Goal: Task Accomplishment & Management: Complete application form

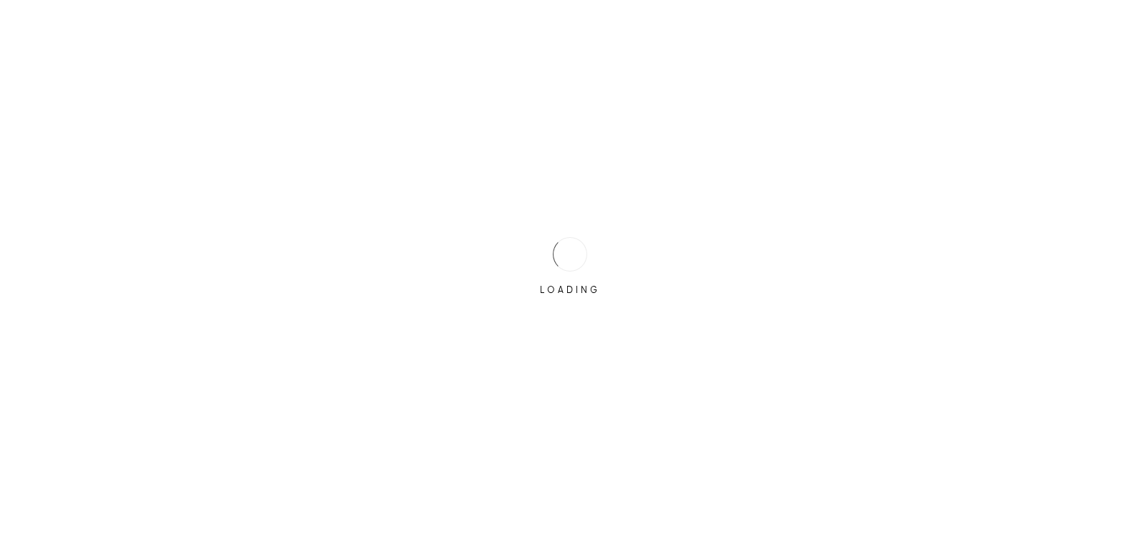
click at [526, 252] on div "LOADING" at bounding box center [570, 266] width 1140 height 533
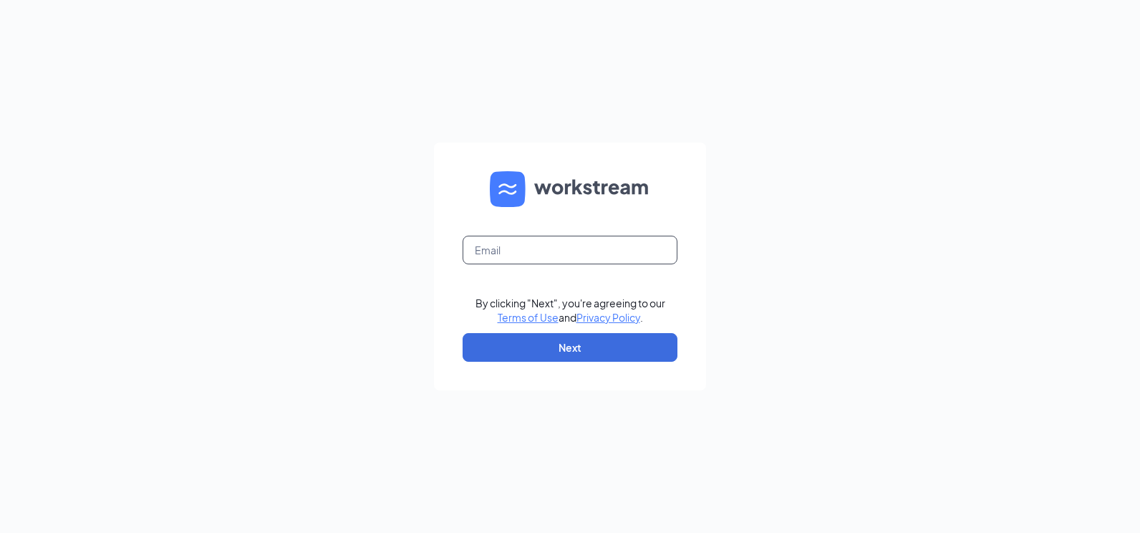
click at [515, 246] on input "text" at bounding box center [569, 250] width 215 height 29
type input "[EMAIL_ADDRESS][DOMAIN_NAME]"
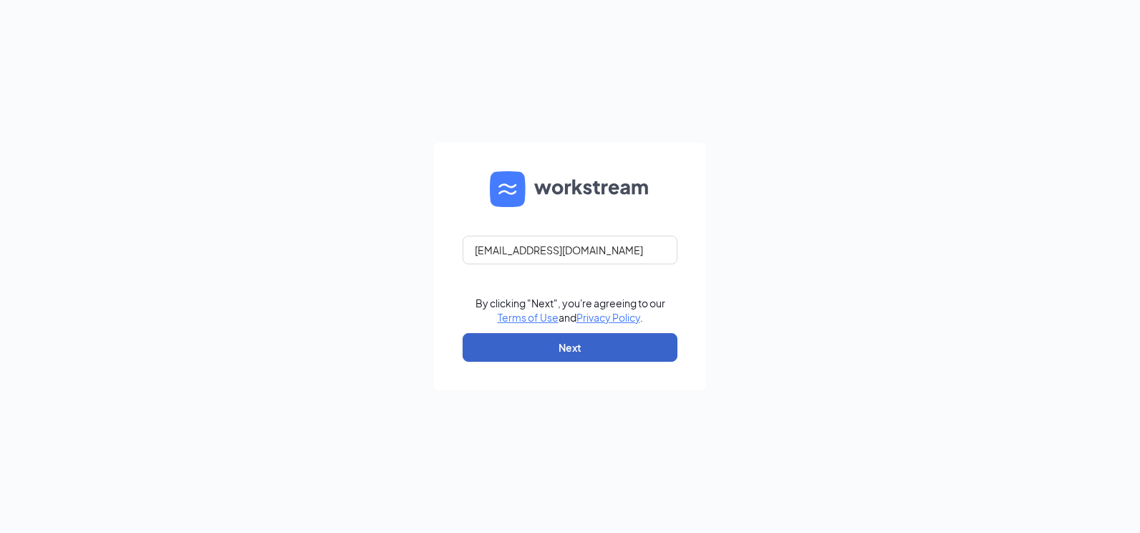
click at [504, 347] on button "Next" at bounding box center [569, 347] width 215 height 29
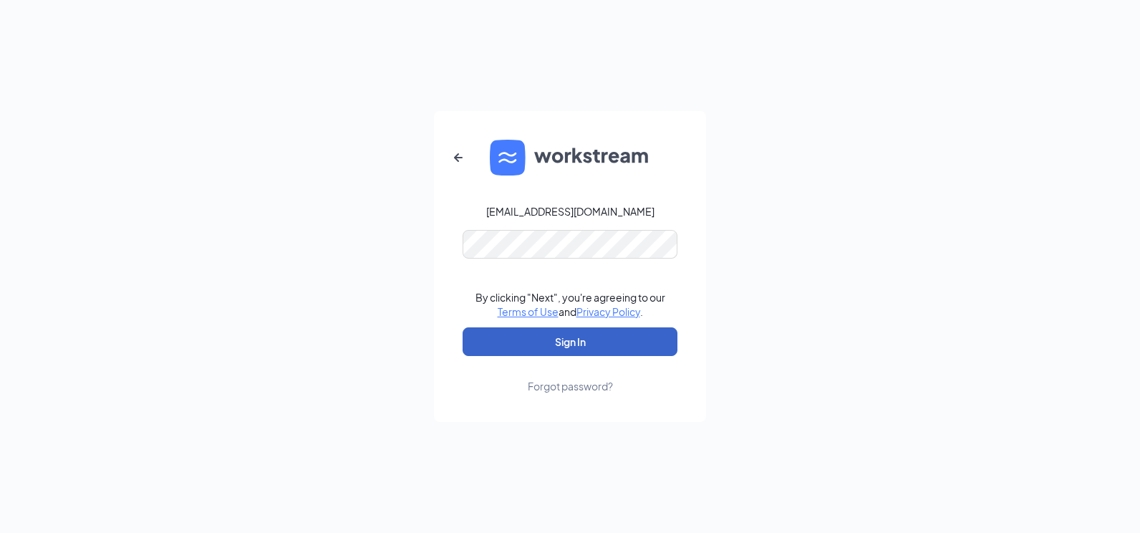
click at [565, 342] on button "Sign In" at bounding box center [569, 341] width 215 height 29
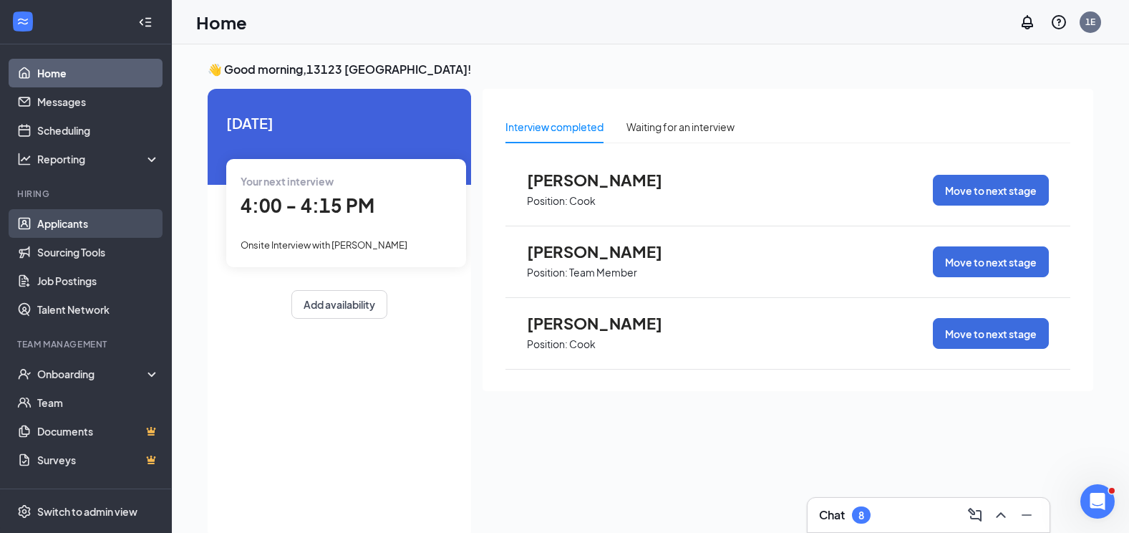
click at [51, 232] on link "Applicants" at bounding box center [98, 223] width 122 height 29
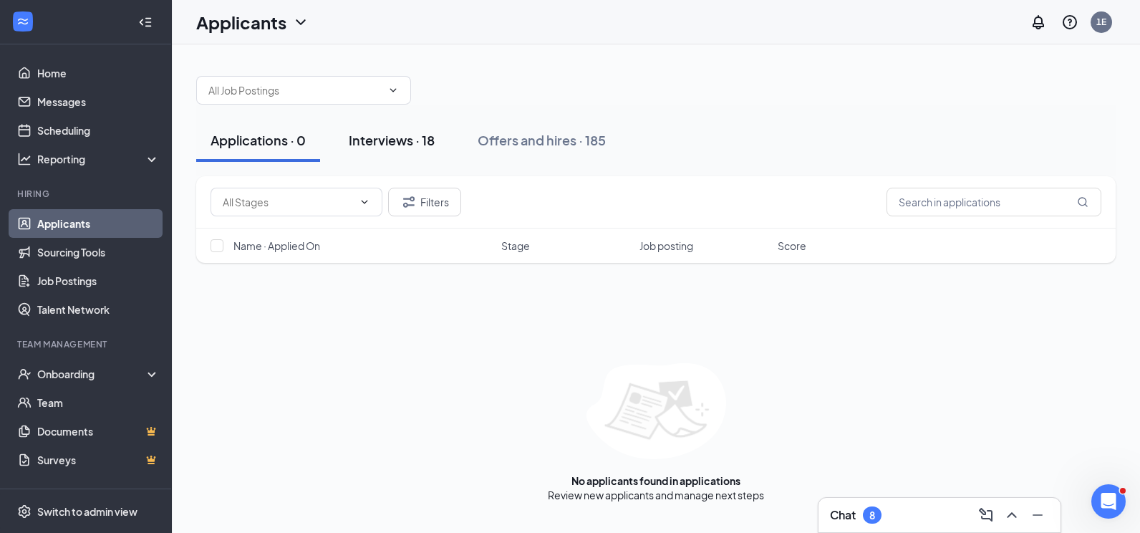
click at [409, 138] on div "Interviews · 18" at bounding box center [392, 140] width 86 height 18
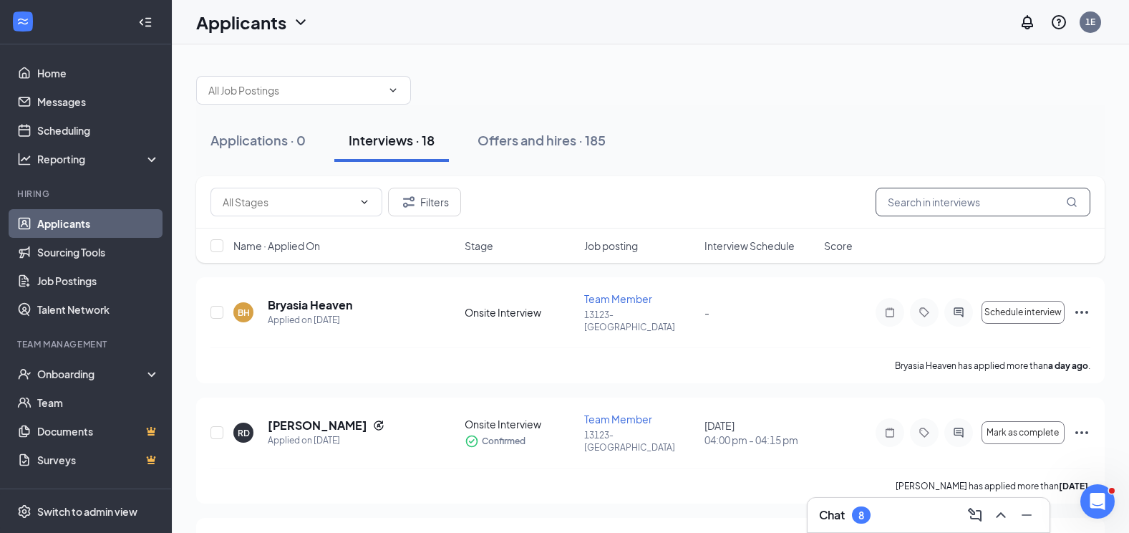
click at [902, 204] on input "text" at bounding box center [983, 202] width 215 height 29
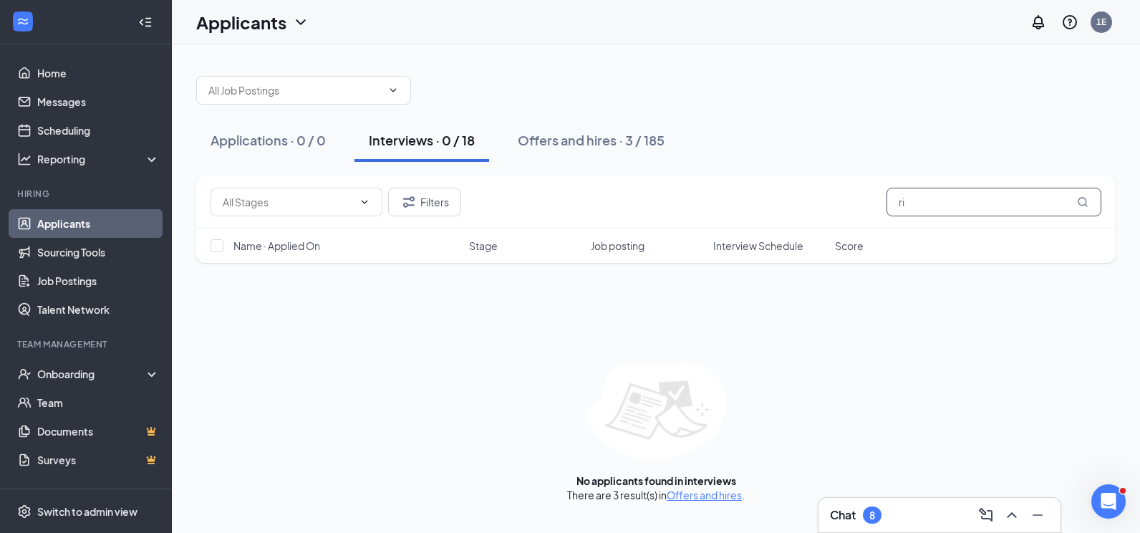
type input "r"
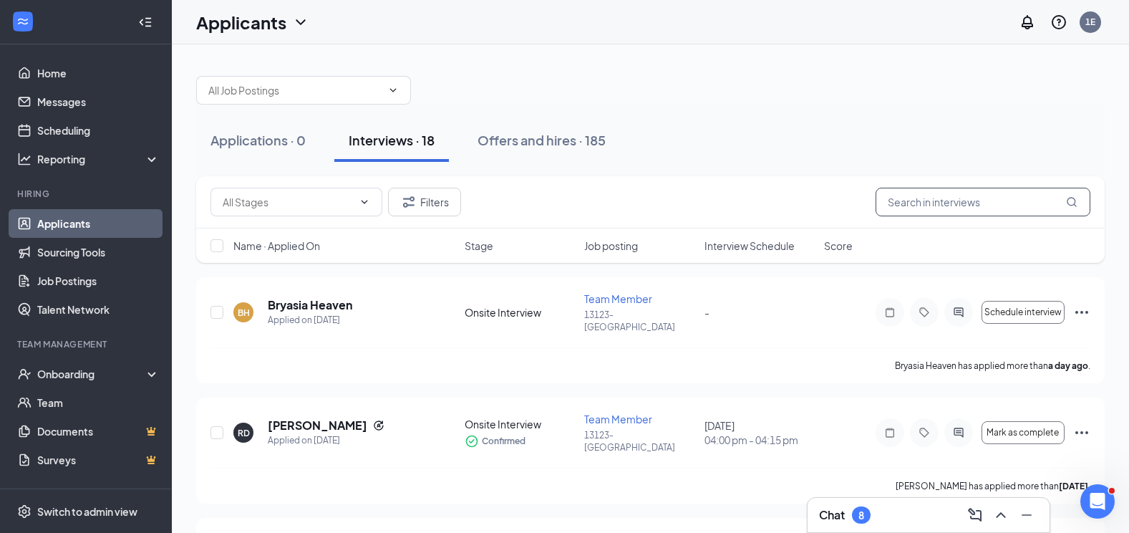
type input "`"
click at [1079, 424] on icon "Ellipses" at bounding box center [1081, 432] width 17 height 17
click at [734, 74] on div at bounding box center [650, 83] width 908 height 43
click at [1084, 424] on icon "Ellipses" at bounding box center [1081, 432] width 17 height 17
click at [90, 369] on div "Onboarding" at bounding box center [92, 374] width 110 height 14
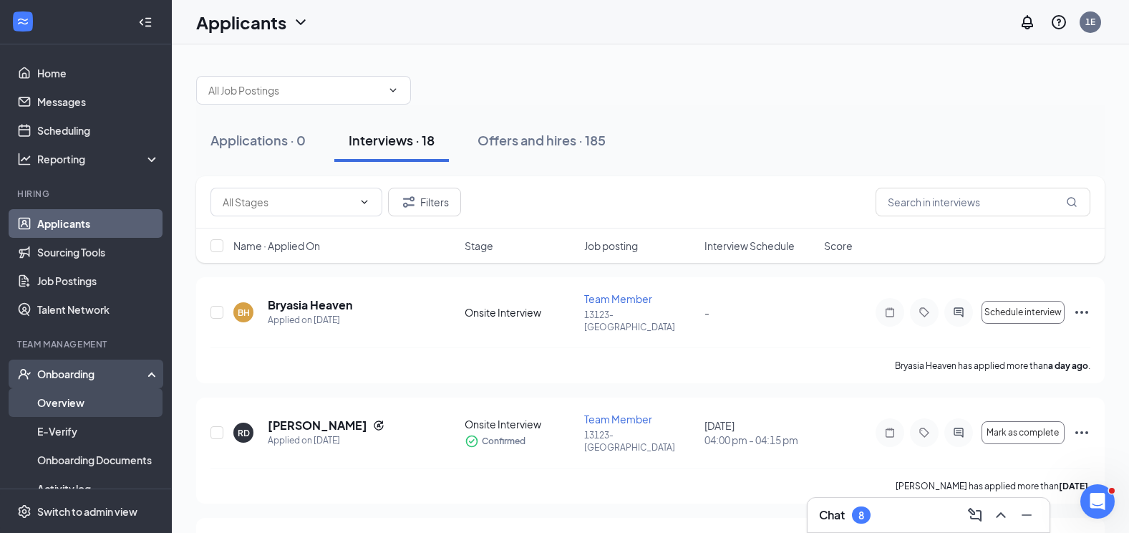
click at [78, 403] on link "Overview" at bounding box center [98, 402] width 122 height 29
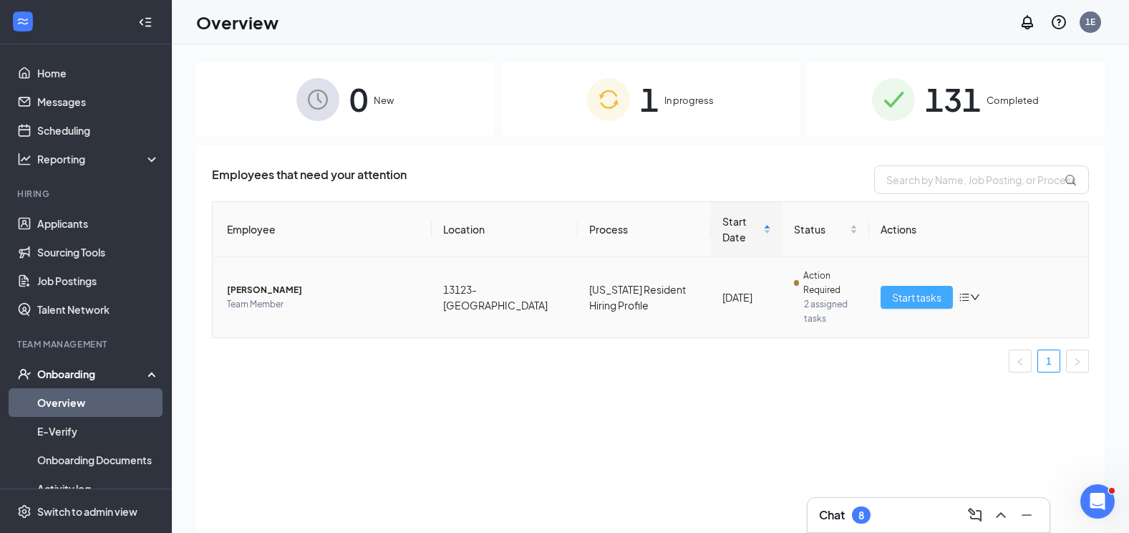
click at [893, 289] on span "Start tasks" at bounding box center [916, 297] width 49 height 16
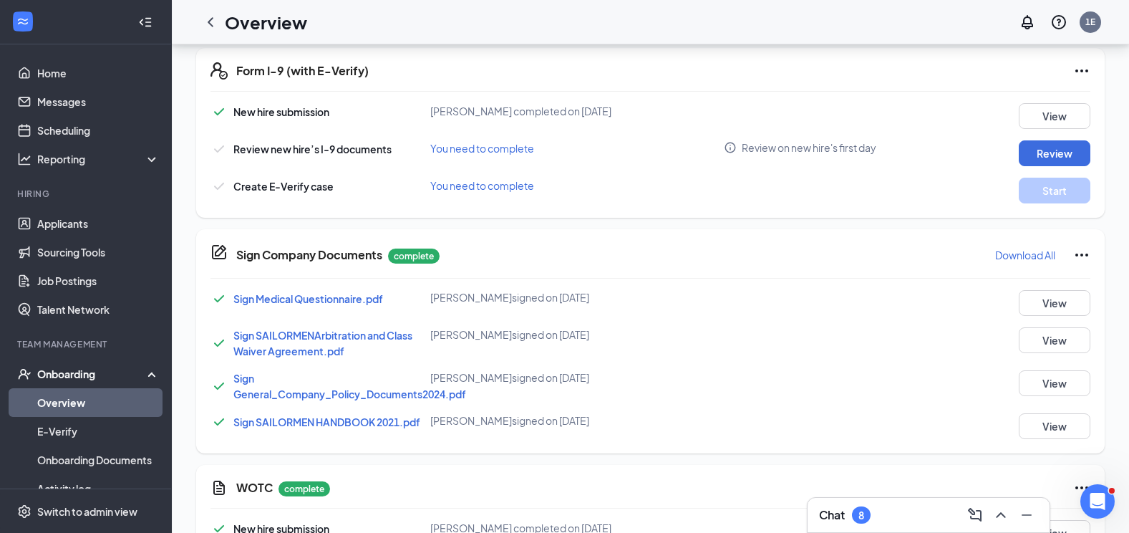
scroll to position [374, 0]
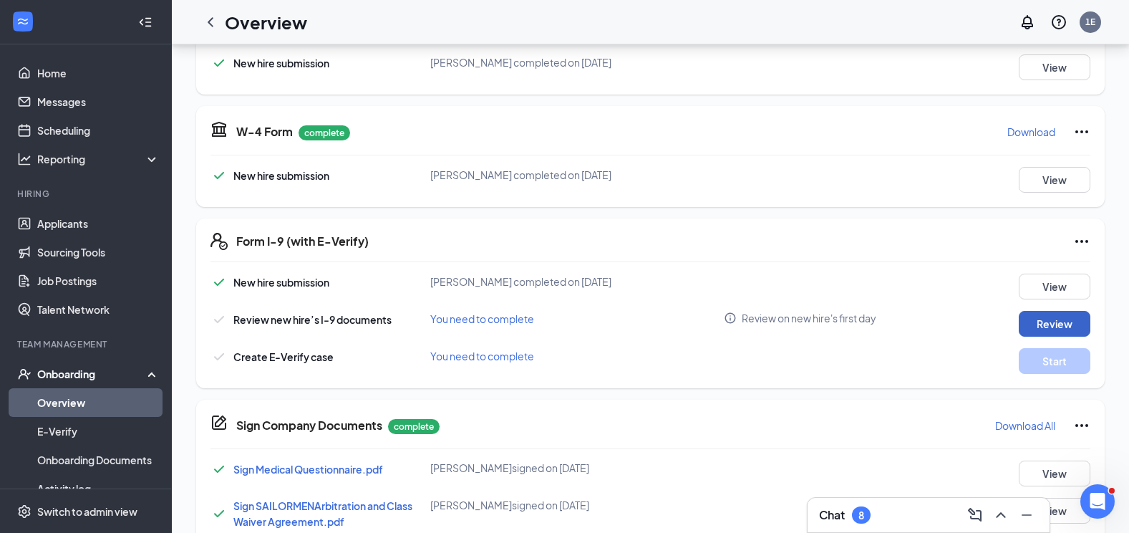
click at [1062, 326] on button "Review" at bounding box center [1055, 324] width 72 height 26
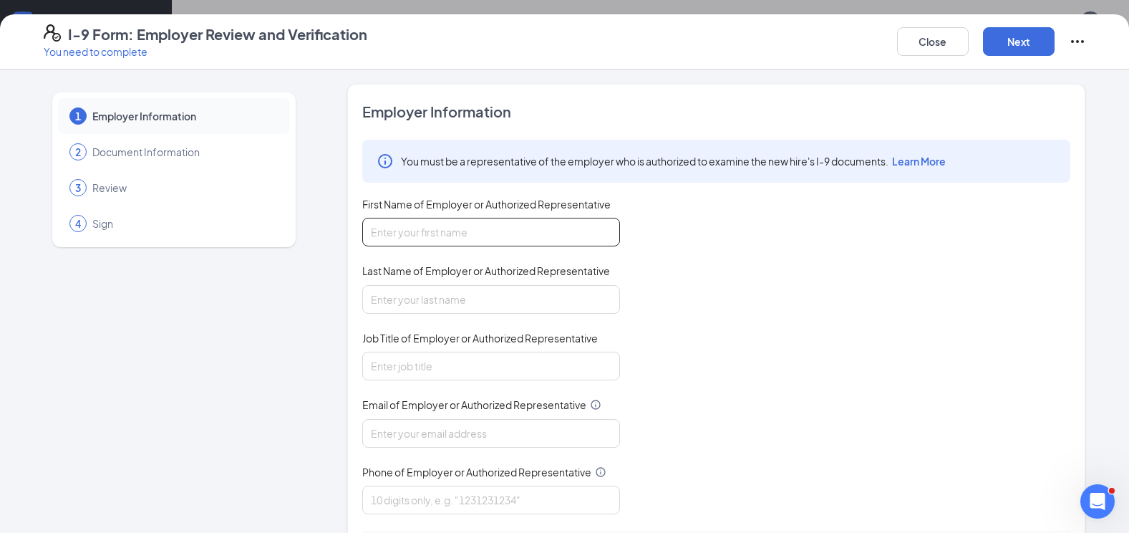
click at [389, 236] on input "First Name of Employer or Authorized Representative" at bounding box center [491, 232] width 258 height 29
type input "[PERSON_NAME]"
click at [430, 362] on input "Job Title of Employer or Authorized Representative" at bounding box center [491, 366] width 258 height 29
type input "Gm"
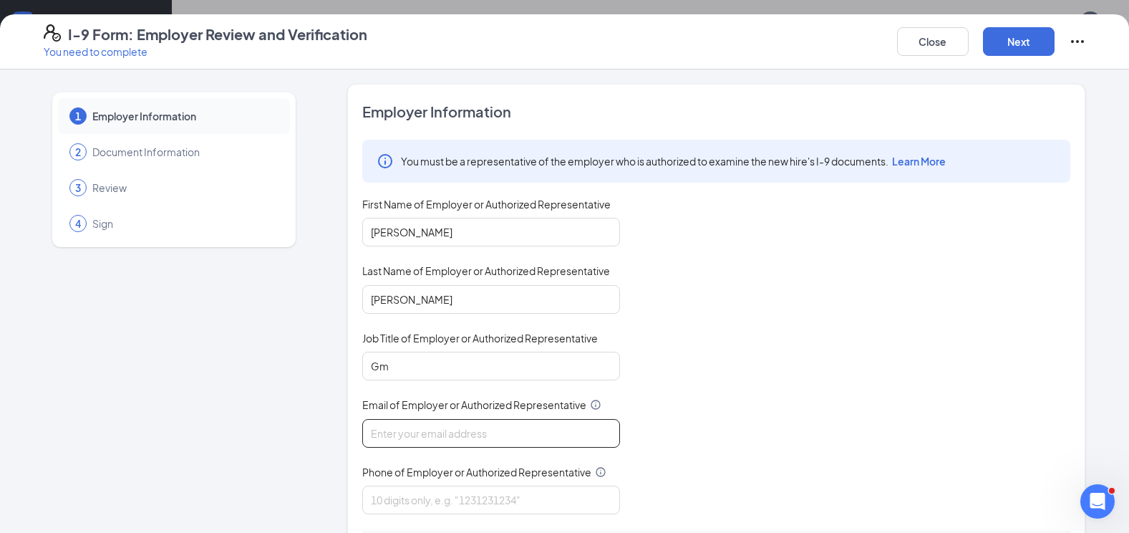
click at [430, 438] on input "Email of Employer or Authorized Representative" at bounding box center [491, 433] width 258 height 29
type input "[EMAIL_ADDRESS][DOMAIN_NAME]"
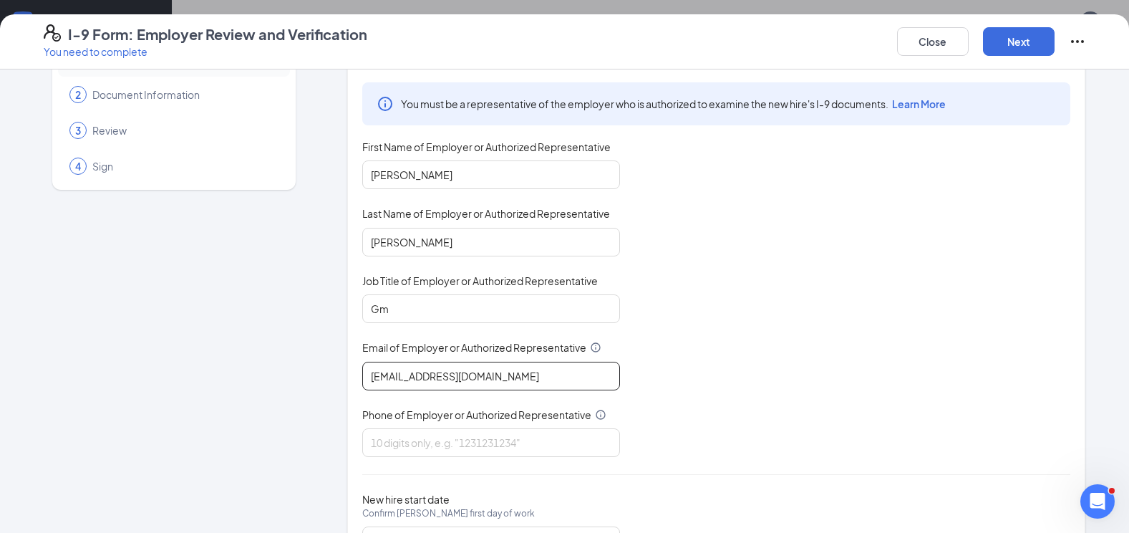
scroll to position [129, 0]
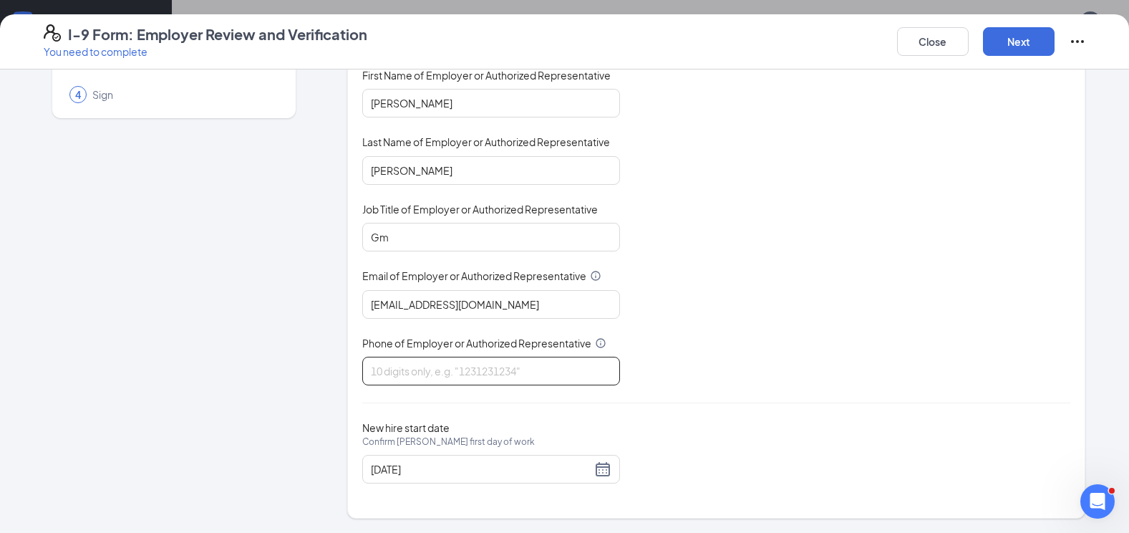
click at [464, 375] on input "Phone of Employer or Authorized Representative" at bounding box center [491, 371] width 258 height 29
type input "9418402843"
click at [597, 470] on div "[DATE]" at bounding box center [491, 468] width 241 height 17
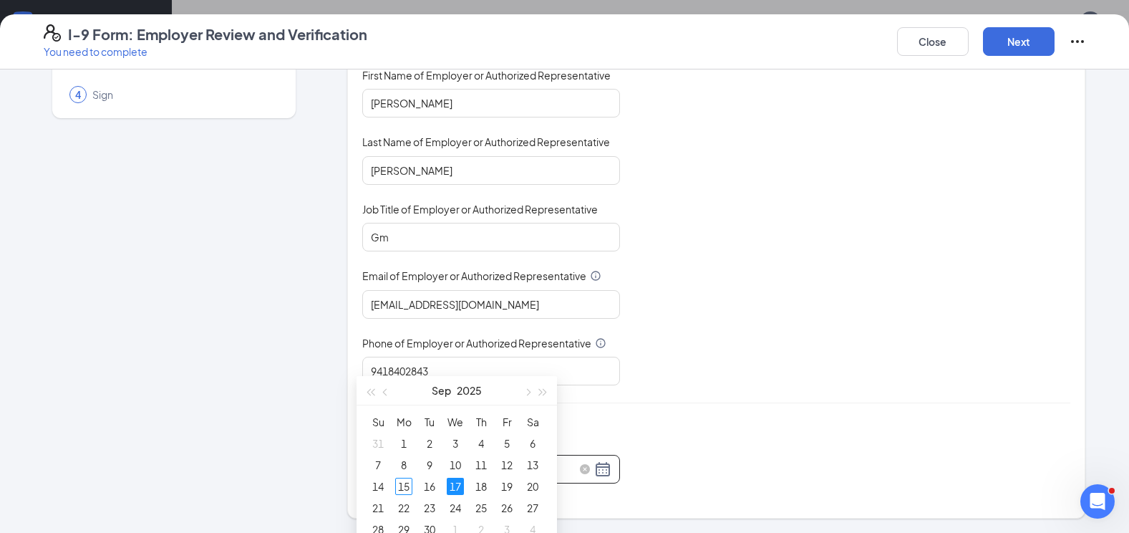
scroll to position [589, 0]
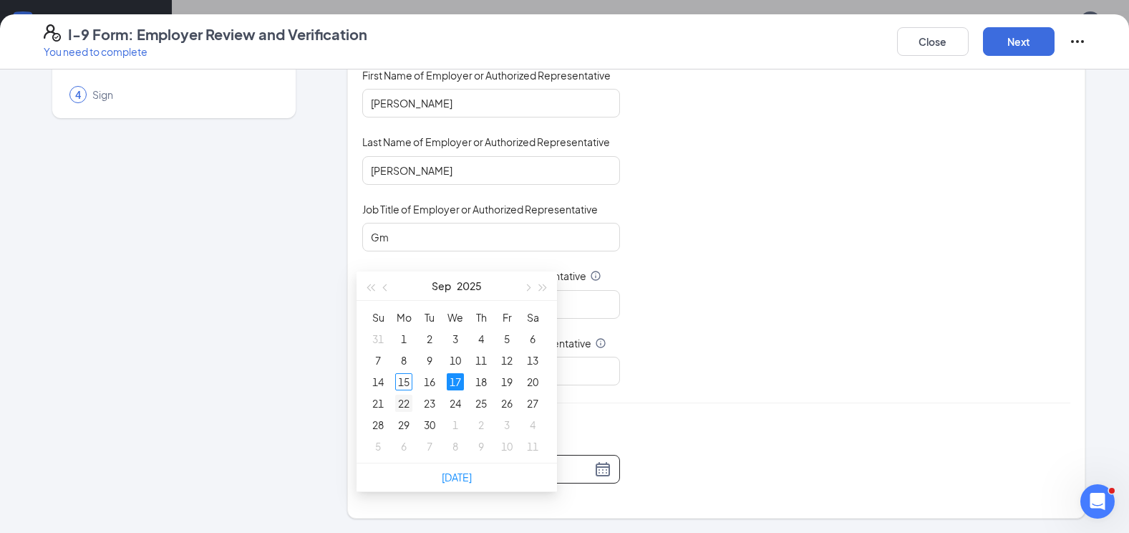
type input "[DATE]"
click at [406, 404] on div "22" at bounding box center [403, 402] width 17 height 17
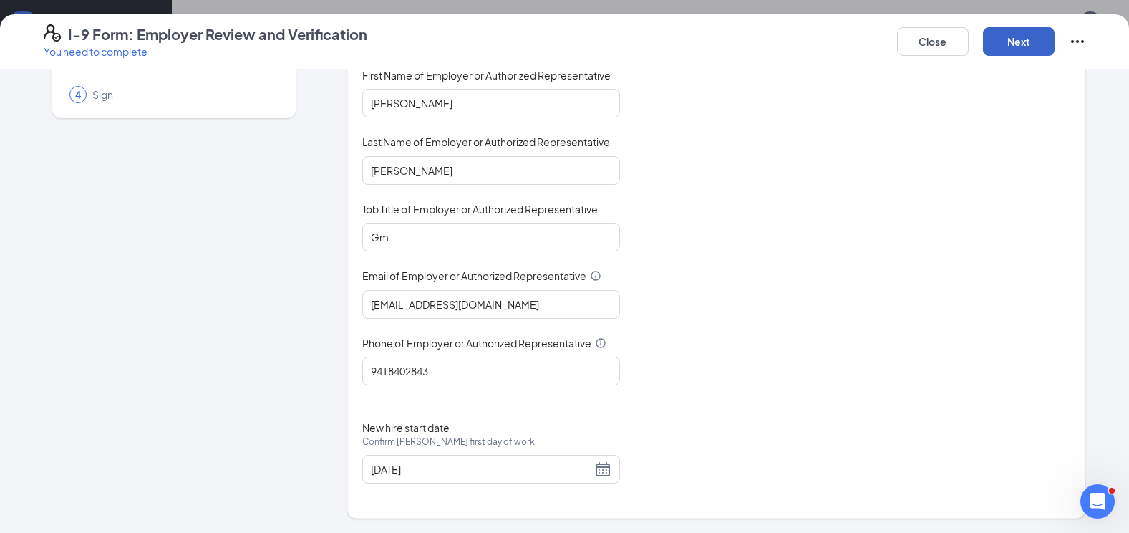
click at [1029, 40] on button "Next" at bounding box center [1019, 41] width 72 height 29
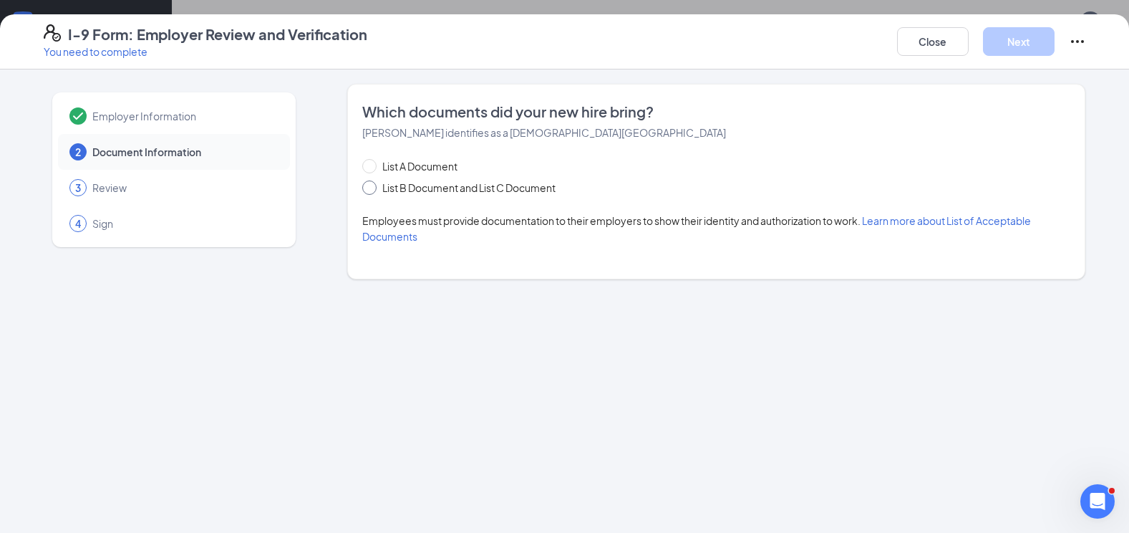
click at [406, 189] on span "List B Document and List C Document" at bounding box center [469, 188] width 185 height 16
click at [372, 189] on input "List B Document and List C Document" at bounding box center [367, 185] width 10 height 10
radio input "true"
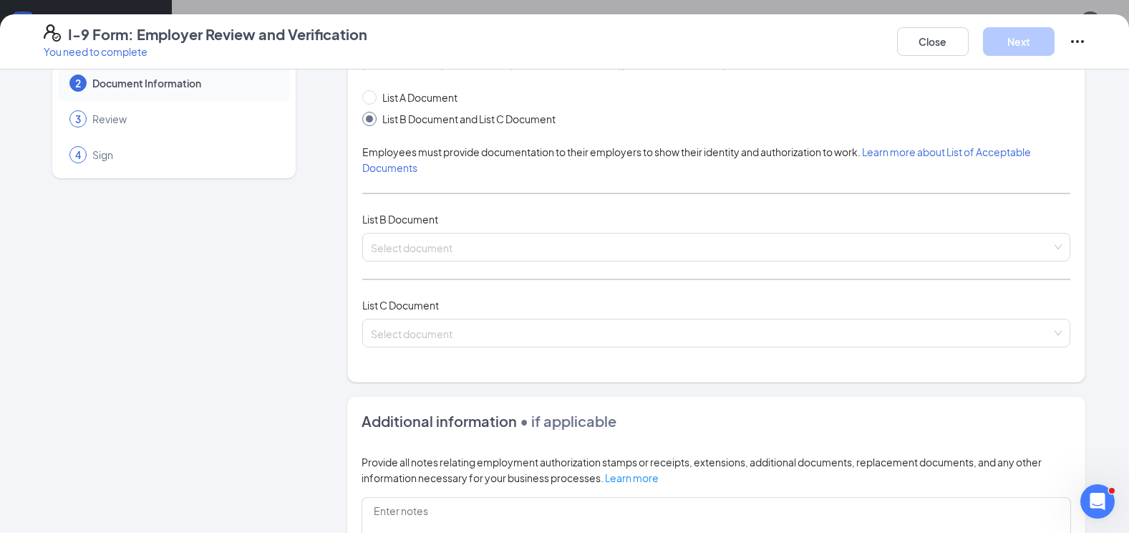
scroll to position [143, 0]
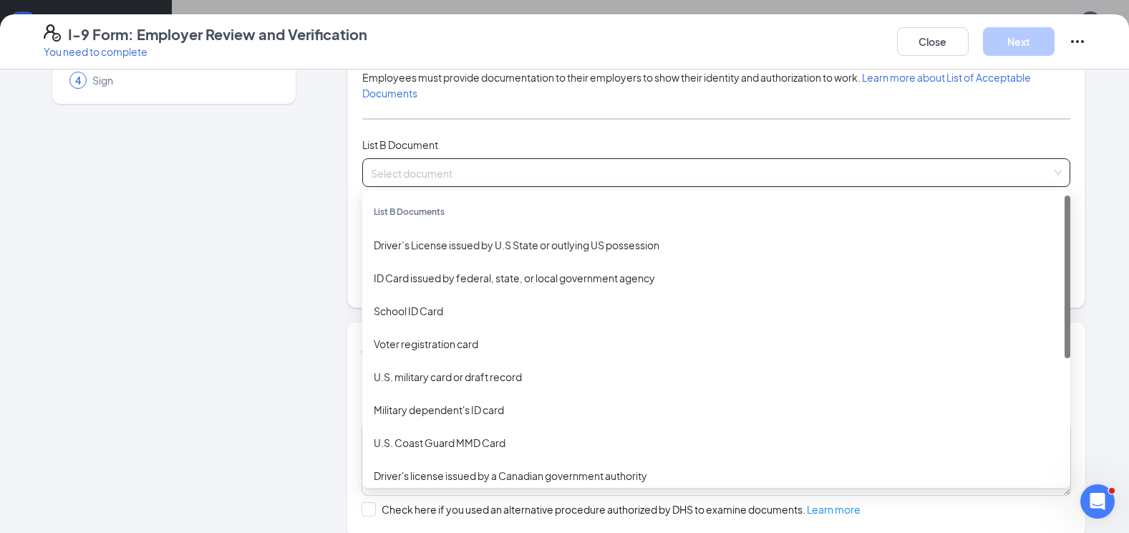
click at [520, 173] on input "search" at bounding box center [711, 169] width 681 height 21
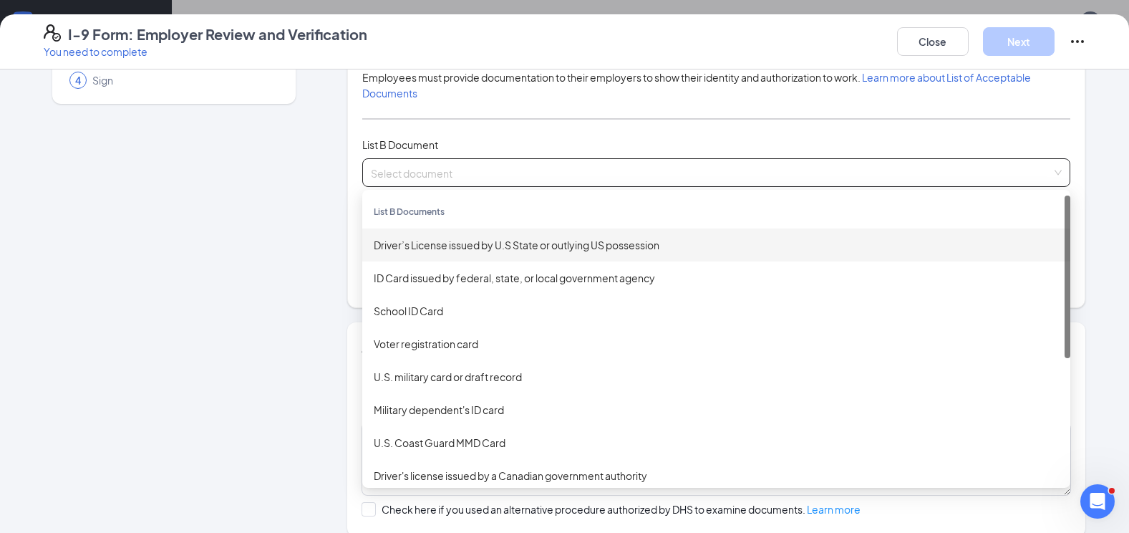
click at [459, 251] on div "Driver’s License issued by U.S State or outlying US possession" at bounding box center [716, 245] width 685 height 16
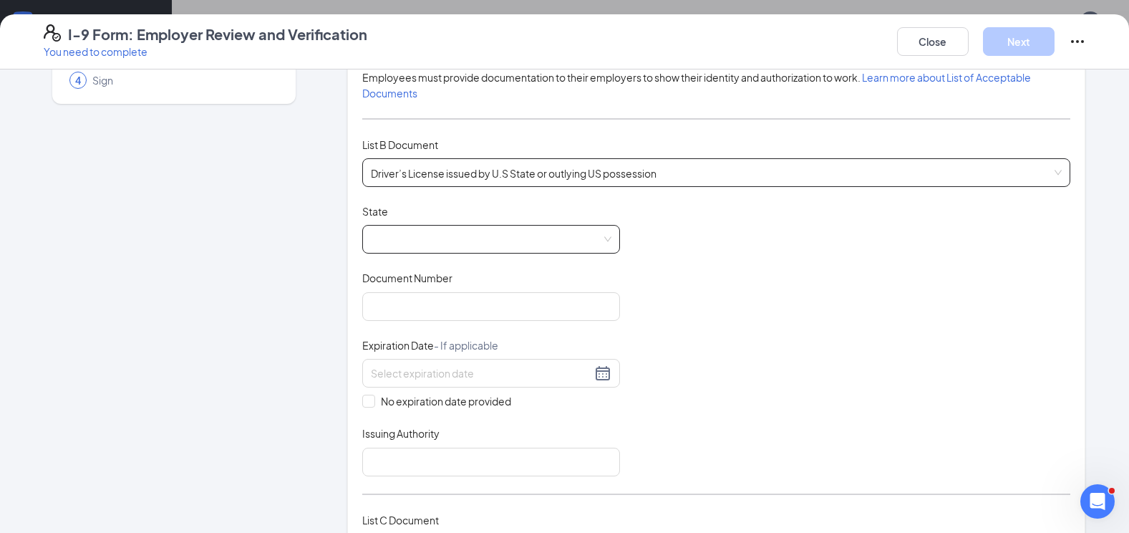
click at [450, 240] on span at bounding box center [491, 239] width 241 height 27
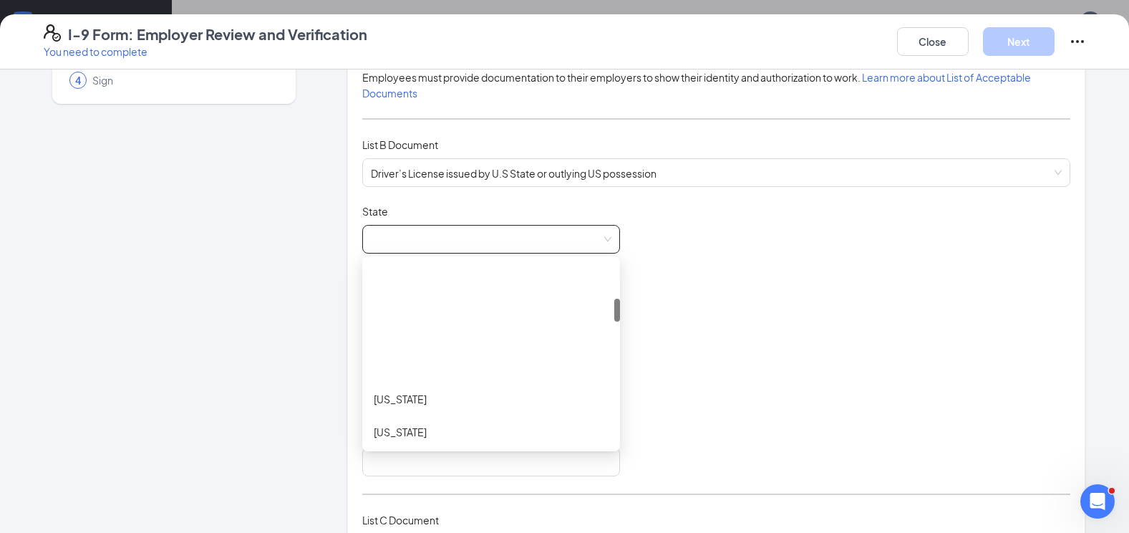
scroll to position [286, 0]
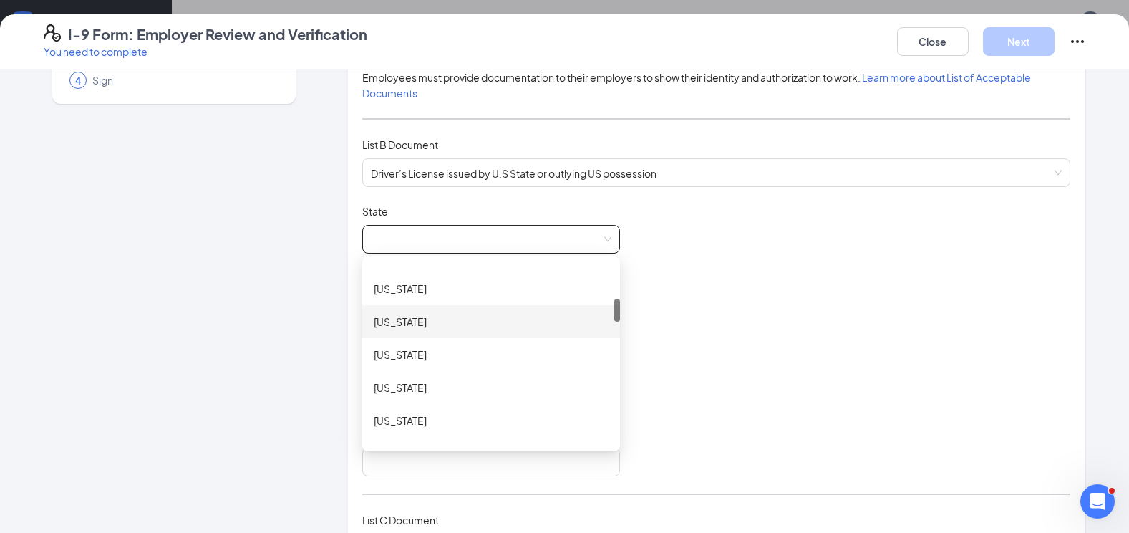
click at [410, 319] on div "[US_STATE]" at bounding box center [491, 322] width 235 height 16
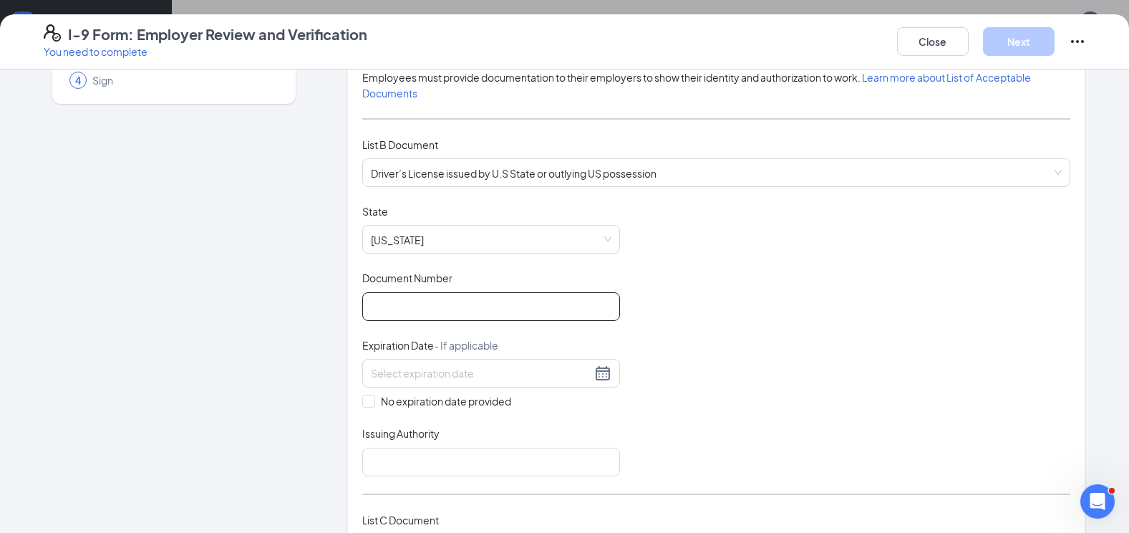
click at [443, 310] on input "Document Number" at bounding box center [491, 306] width 258 height 29
type input "D623999653000"
click at [435, 372] on input at bounding box center [481, 373] width 220 height 16
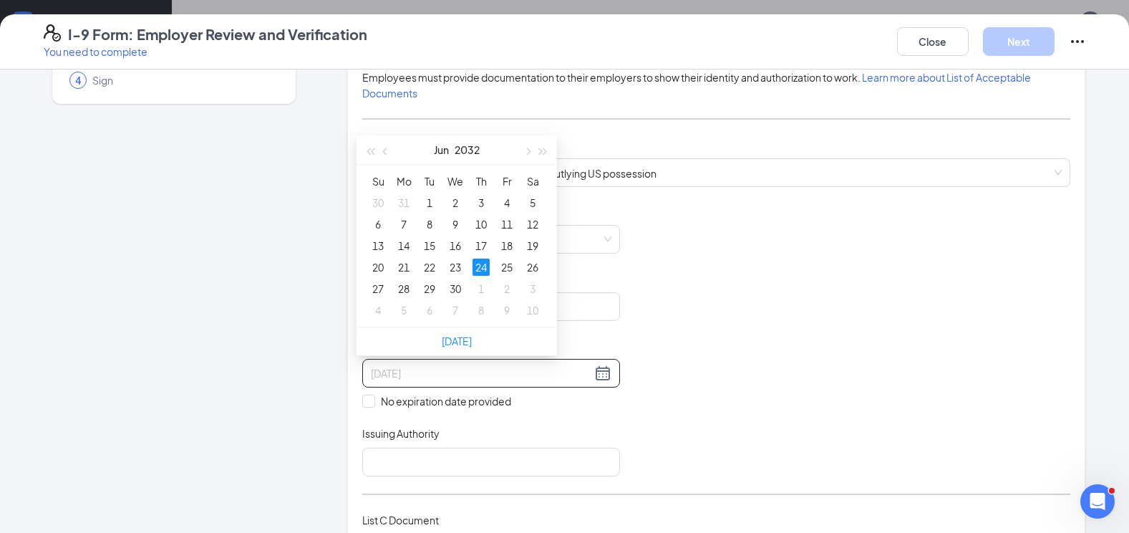
click at [485, 266] on div "24" at bounding box center [480, 266] width 17 height 17
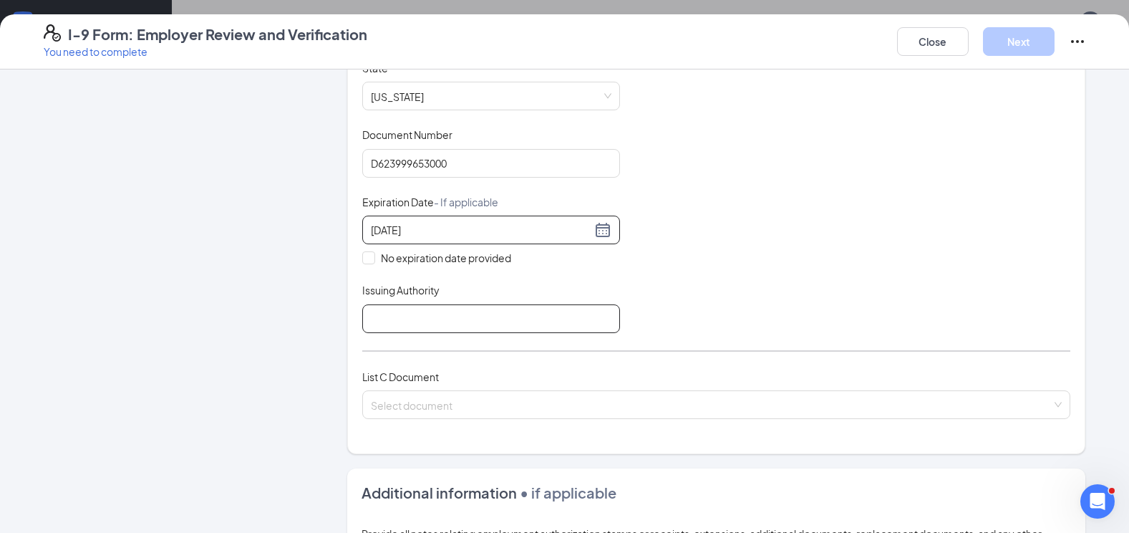
type input "[DATE]"
click at [431, 318] on input "Issuing Authority" at bounding box center [491, 318] width 258 height 29
type input "dmv"
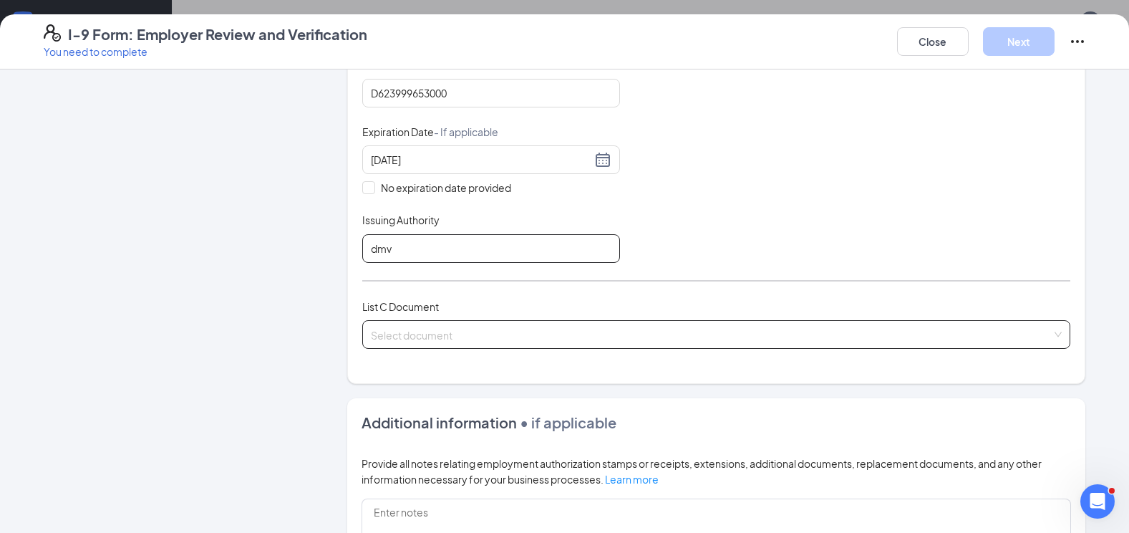
scroll to position [501, 0]
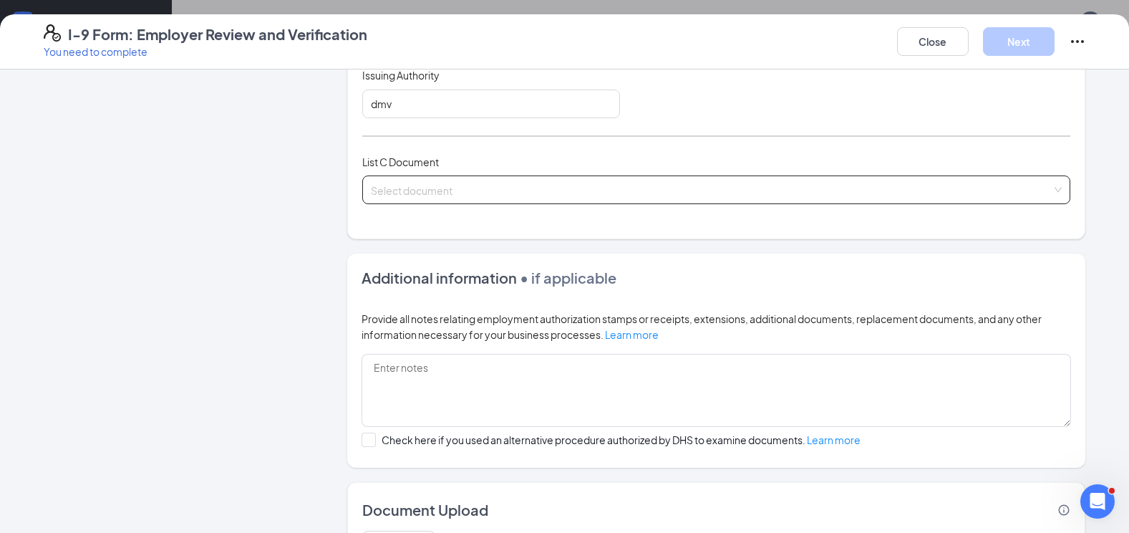
click at [430, 193] on input "search" at bounding box center [711, 186] width 681 height 21
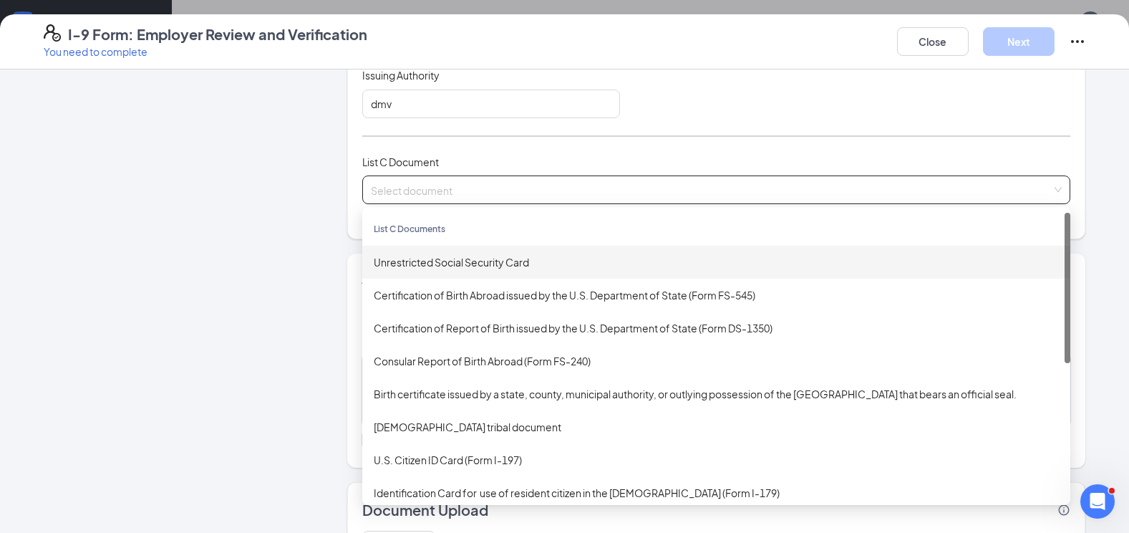
click at [452, 261] on div "Unrestricted Social Security Card" at bounding box center [716, 262] width 685 height 16
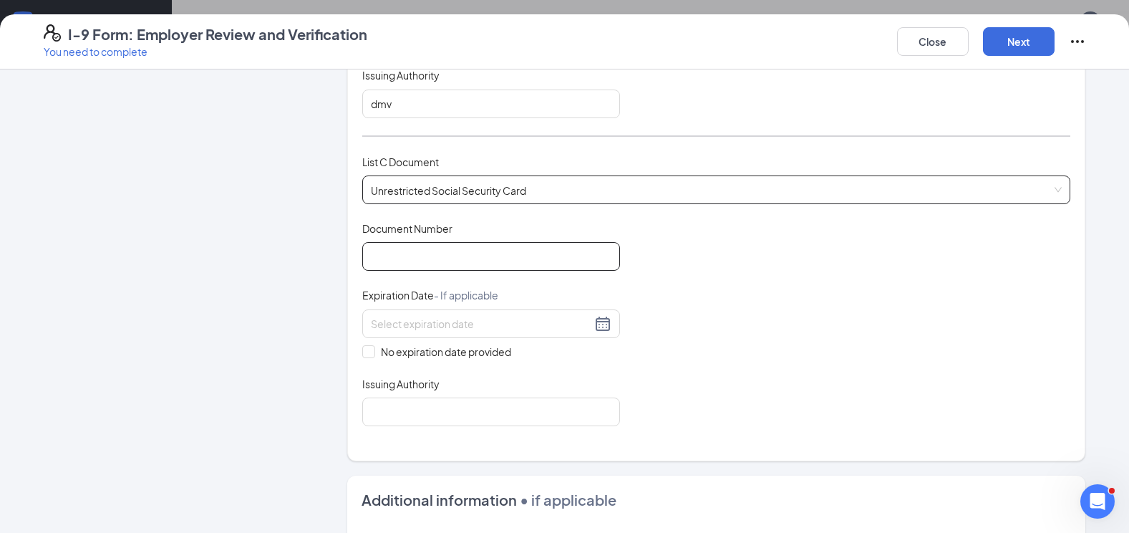
click at [452, 261] on input "Document Number" at bounding box center [491, 256] width 258 height 29
type input "766524671"
click at [364, 349] on input "No expiration date provided" at bounding box center [367, 350] width 10 height 10
checkbox input "true"
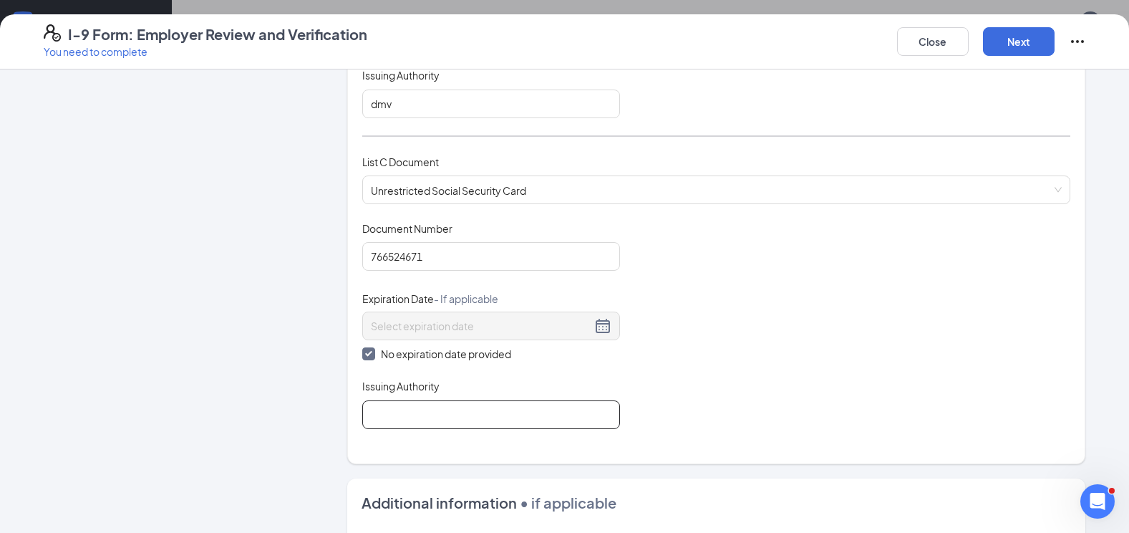
click at [453, 412] on input "Issuing Authority" at bounding box center [491, 414] width 258 height 29
type input "ssa"
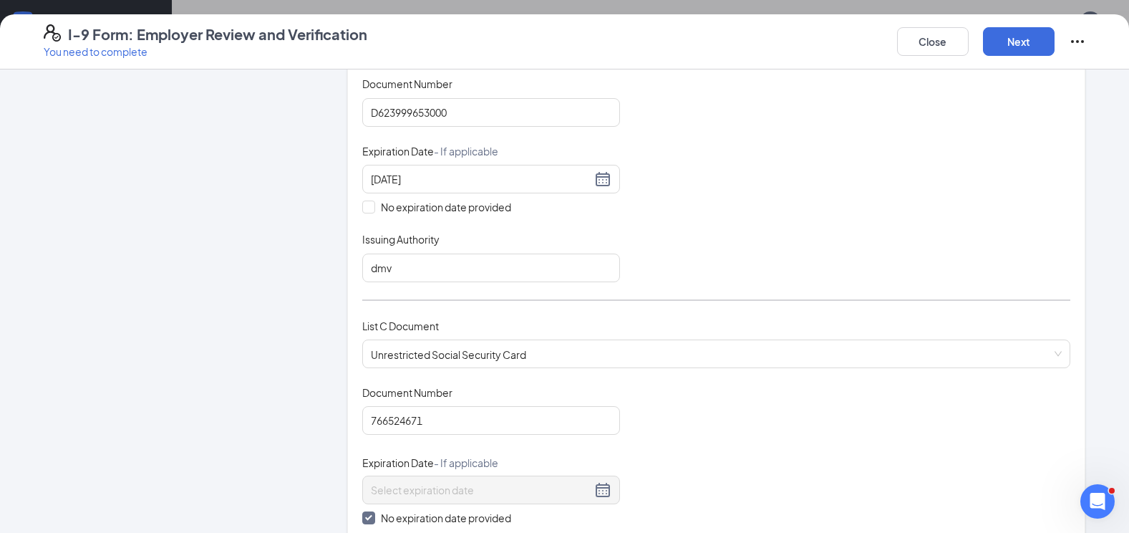
scroll to position [95, 0]
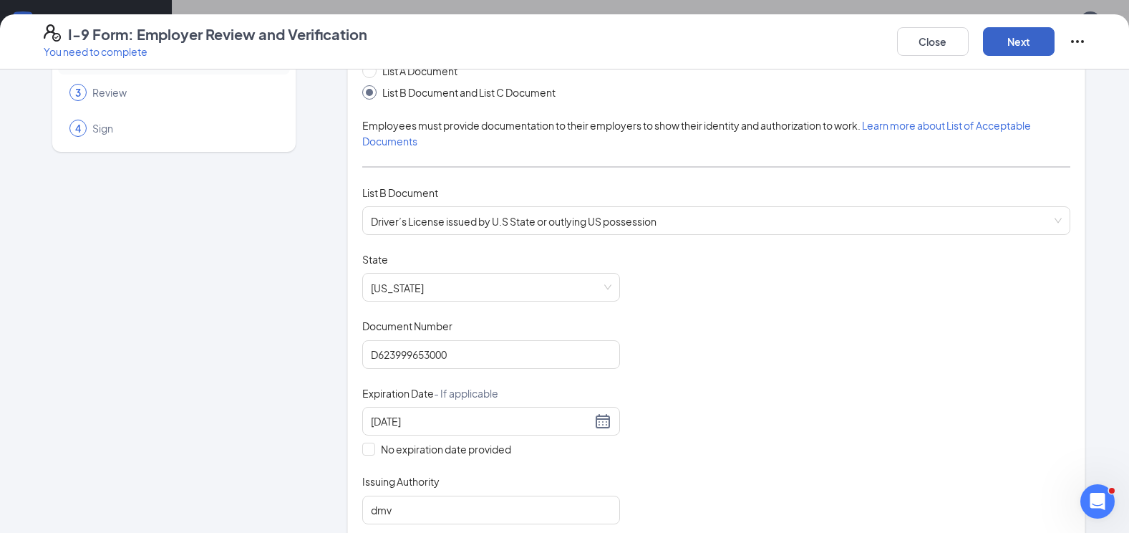
click at [992, 44] on button "Next" at bounding box center [1019, 41] width 72 height 29
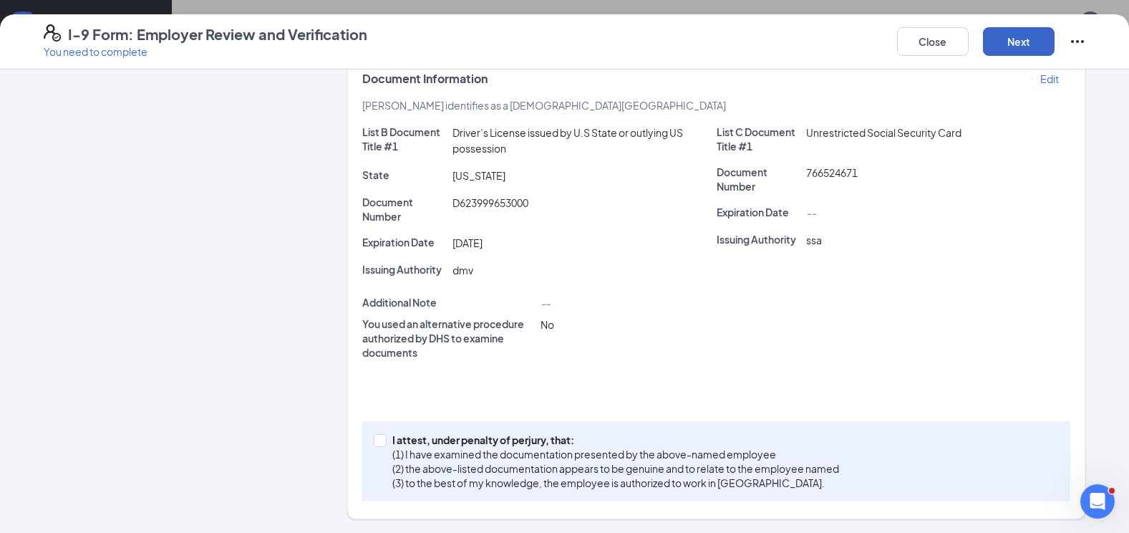
scroll to position [296, 0]
click at [374, 440] on input "I attest, under penalty of [PERSON_NAME], that: (1) I have examined the documen…" at bounding box center [379, 438] width 10 height 10
checkbox input "true"
click at [1040, 44] on button "Next" at bounding box center [1019, 41] width 72 height 29
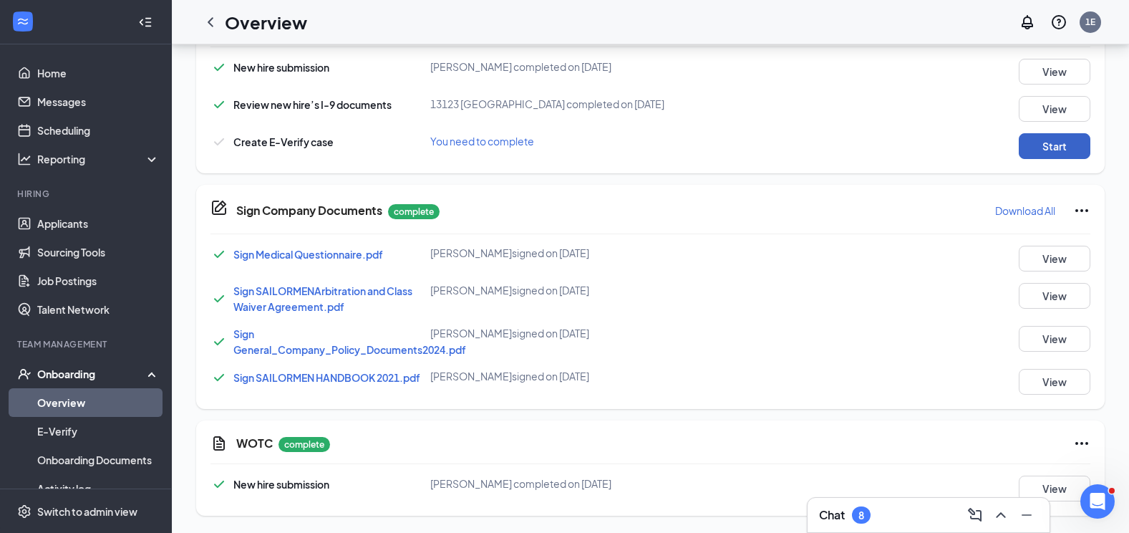
click at [1063, 150] on button "Start" at bounding box center [1055, 146] width 72 height 26
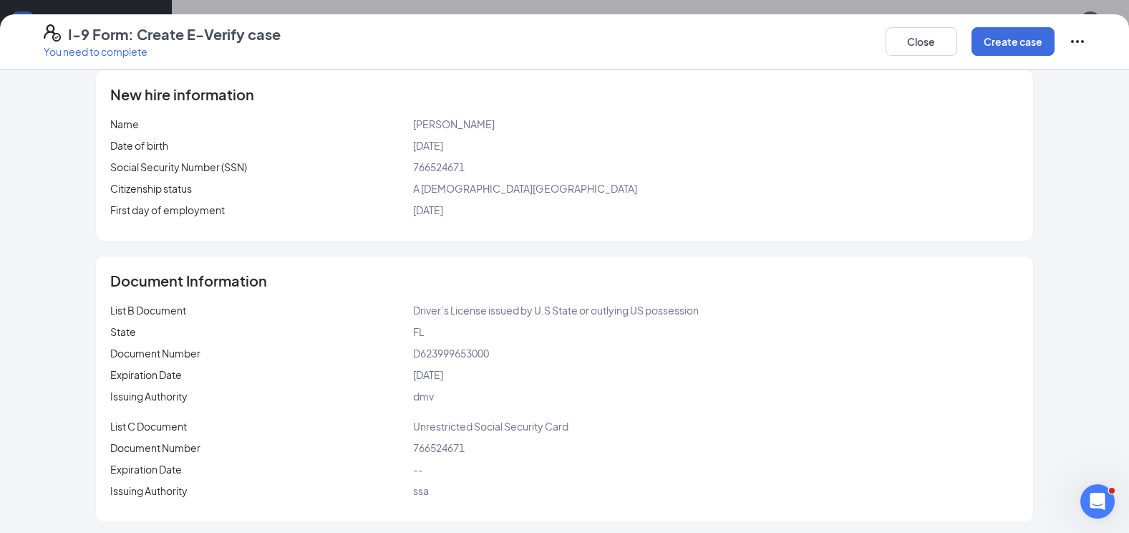
scroll to position [175, 0]
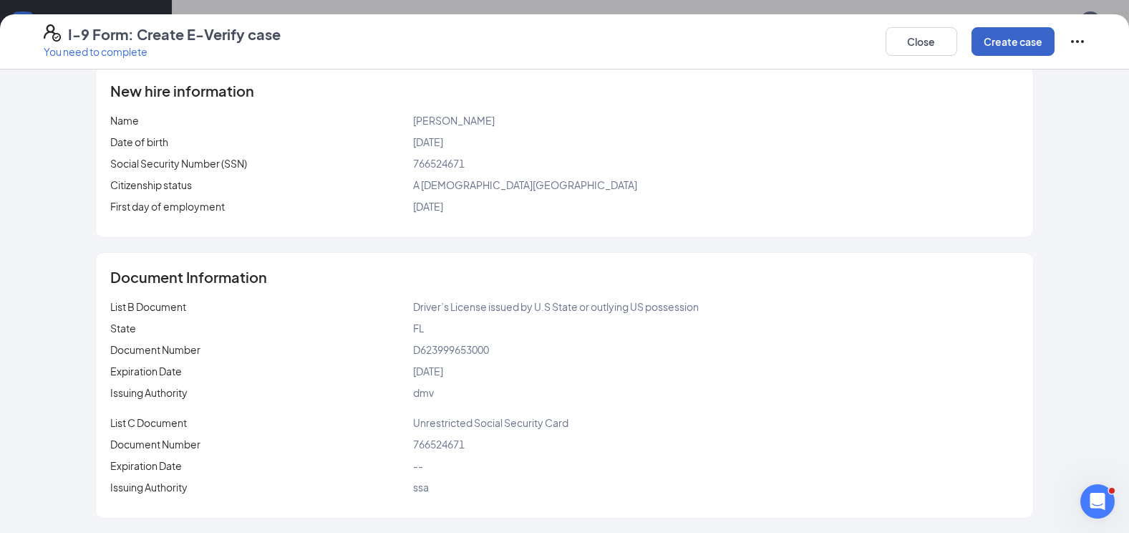
click at [1037, 37] on button "Create case" at bounding box center [1012, 41] width 83 height 29
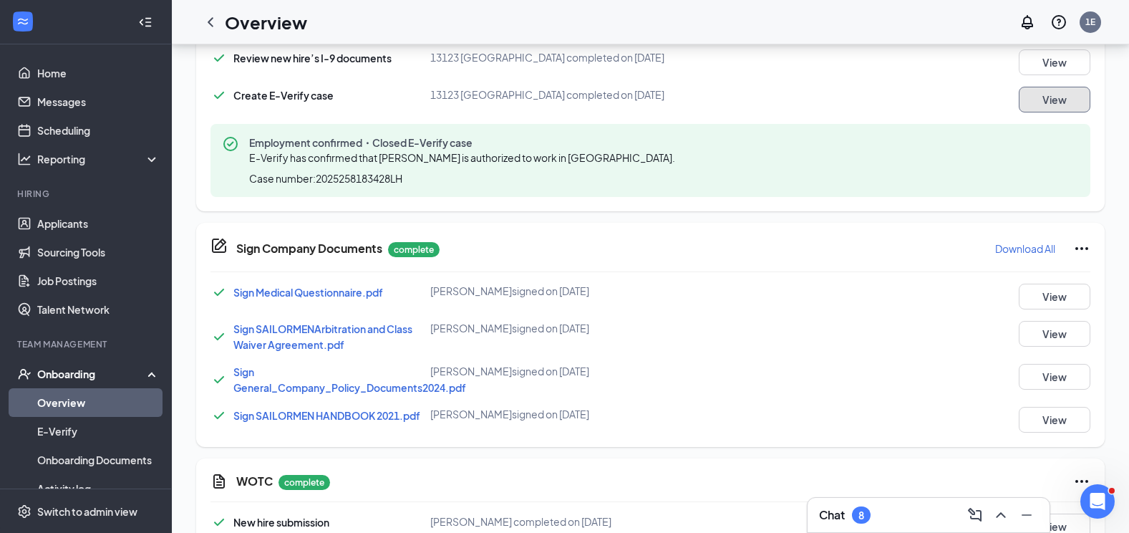
scroll to position [644, 0]
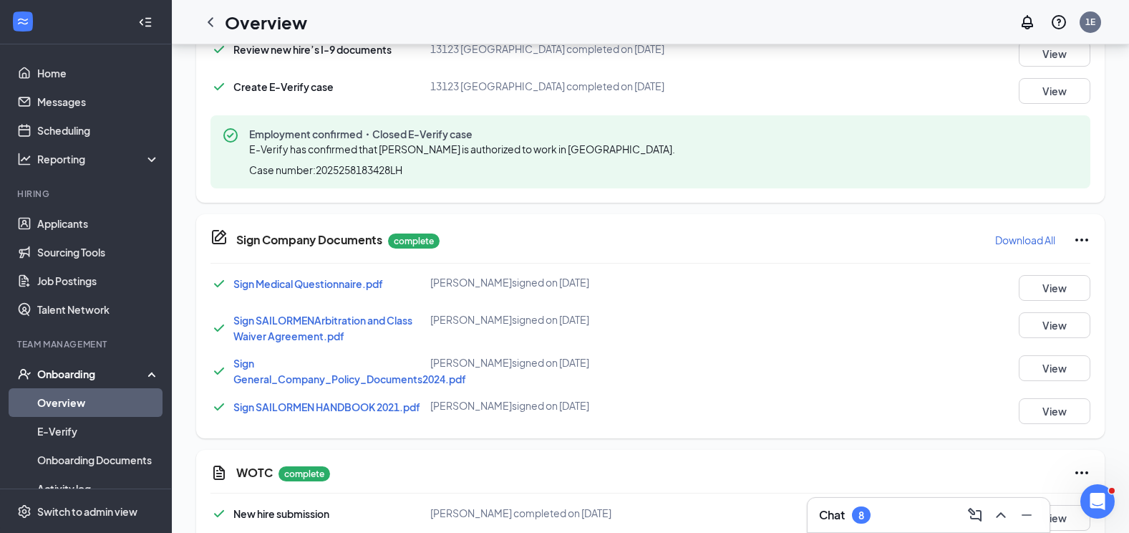
click at [69, 399] on link "Overview" at bounding box center [98, 402] width 122 height 29
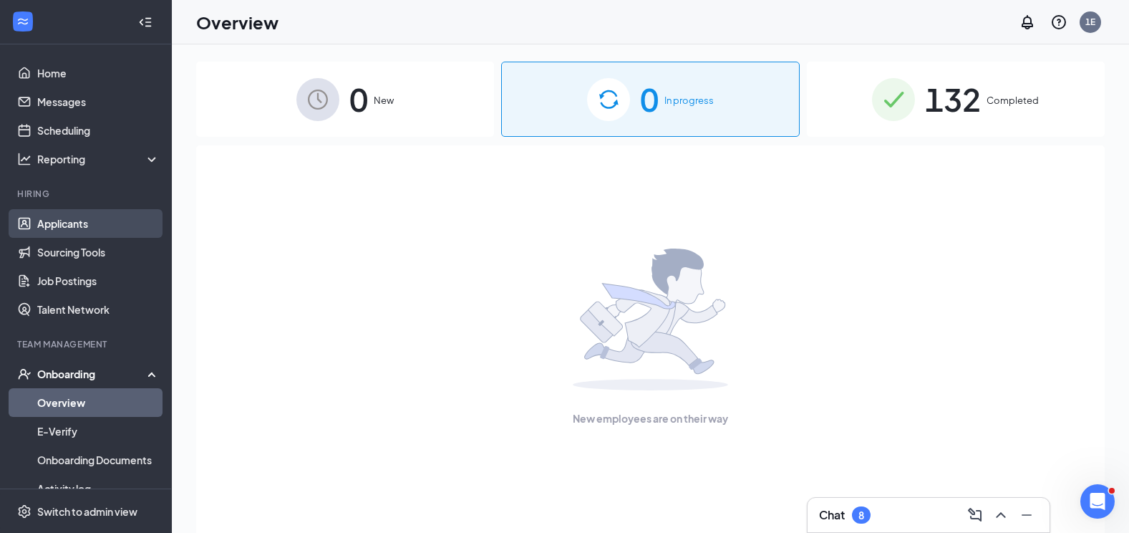
click at [69, 229] on link "Applicants" at bounding box center [98, 223] width 122 height 29
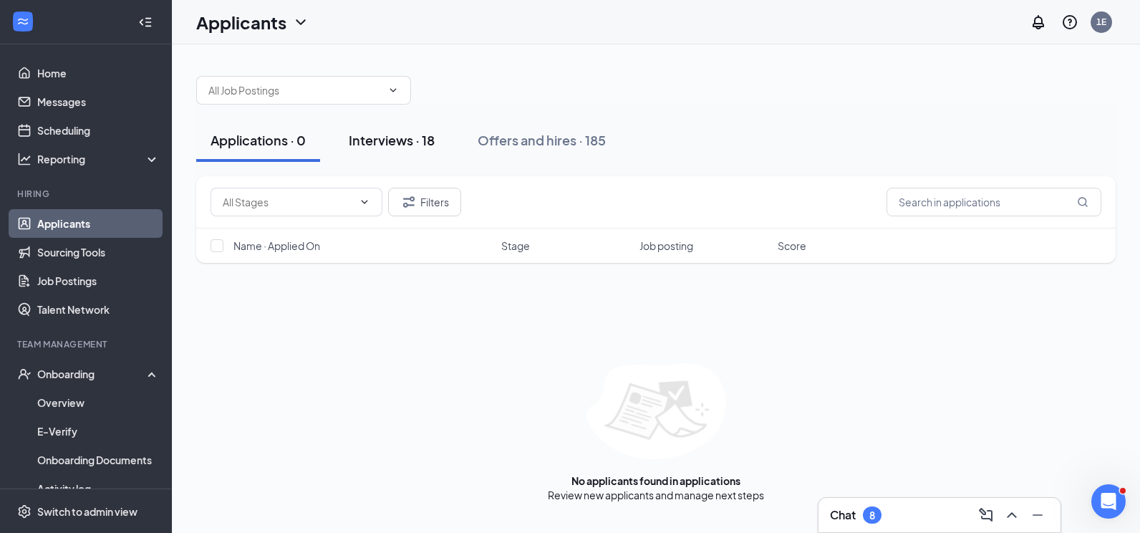
click at [402, 145] on div "Interviews · 18" at bounding box center [392, 140] width 86 height 18
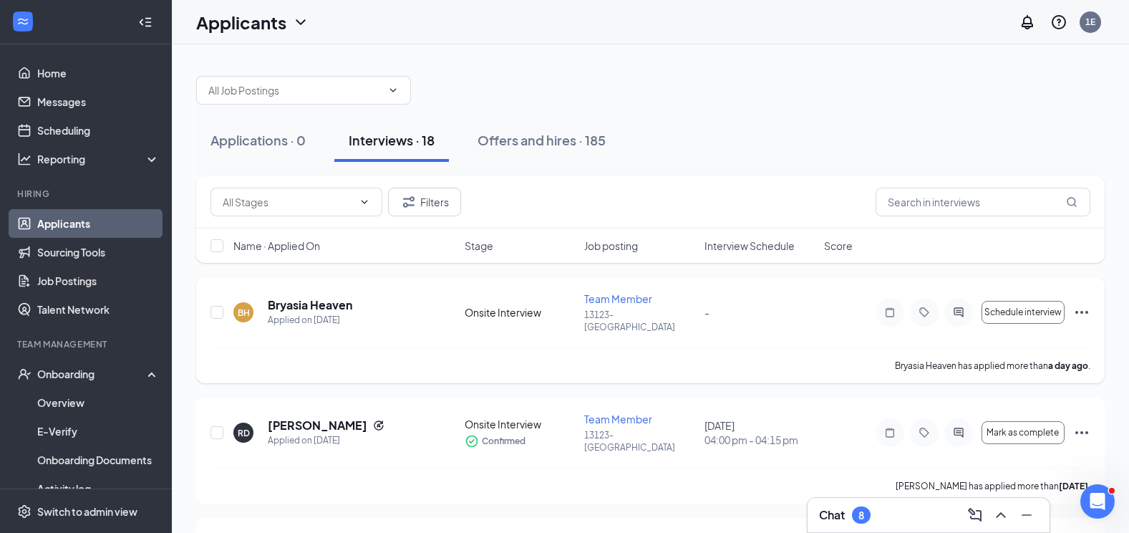
click at [1088, 305] on icon "Ellipses" at bounding box center [1081, 312] width 17 height 17
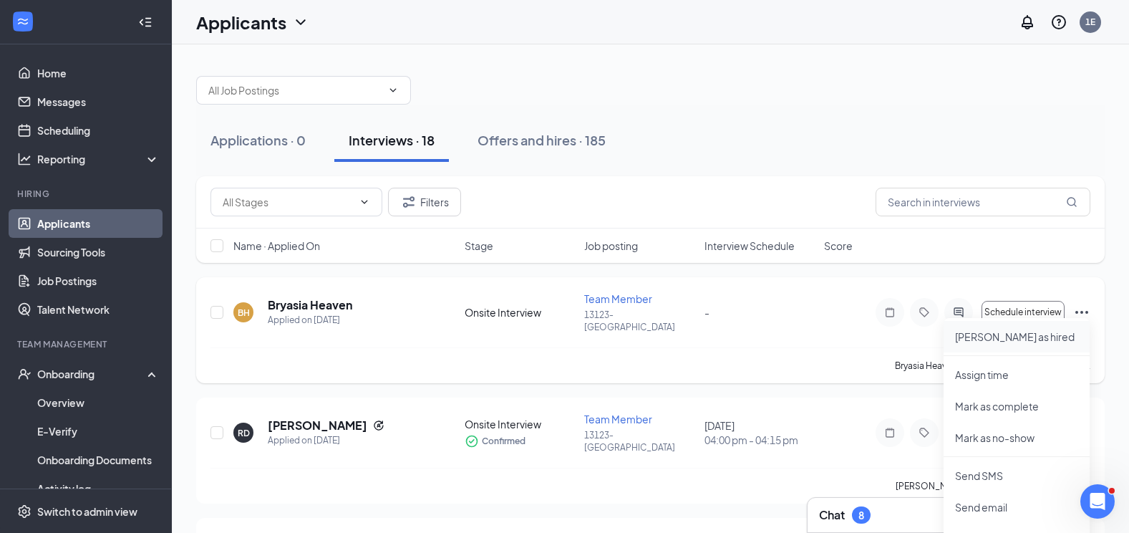
click at [1011, 341] on p "[PERSON_NAME] as hired" at bounding box center [1016, 336] width 123 height 14
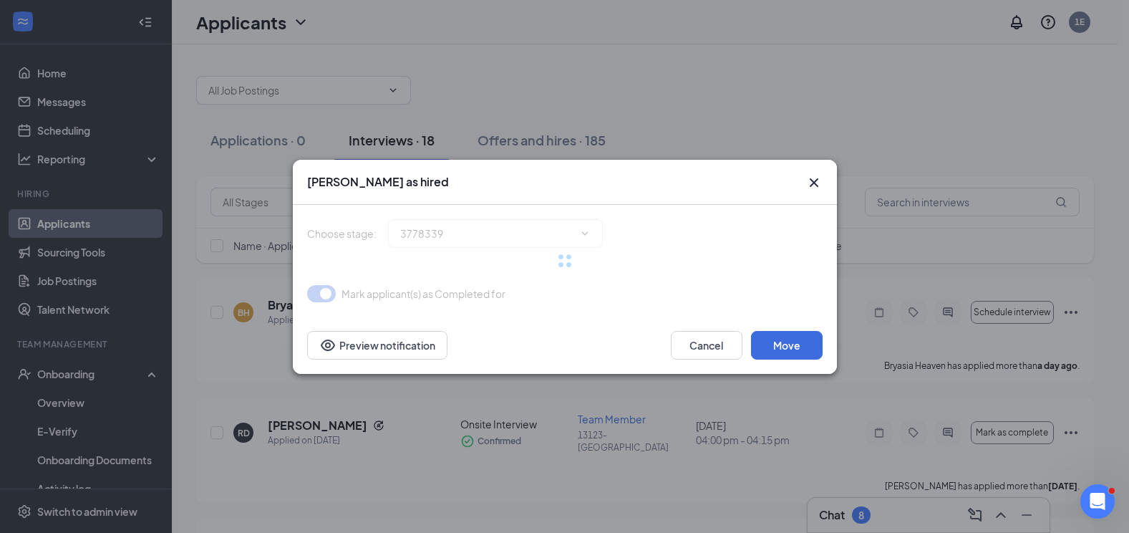
type input "Hiring Complete (final stage)"
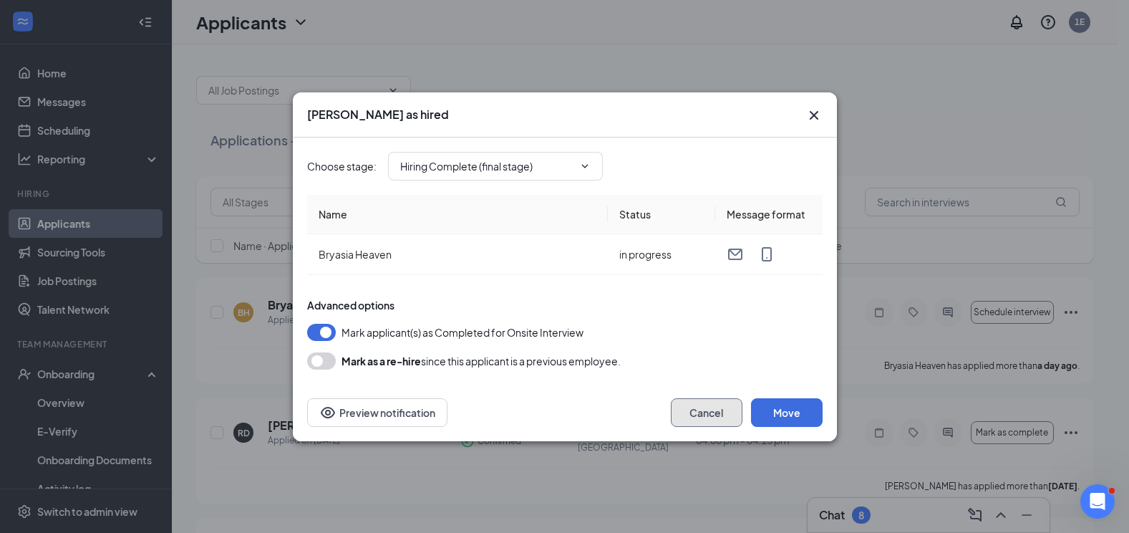
click at [732, 415] on button "Cancel" at bounding box center [707, 412] width 72 height 29
